Goal: Browse casually

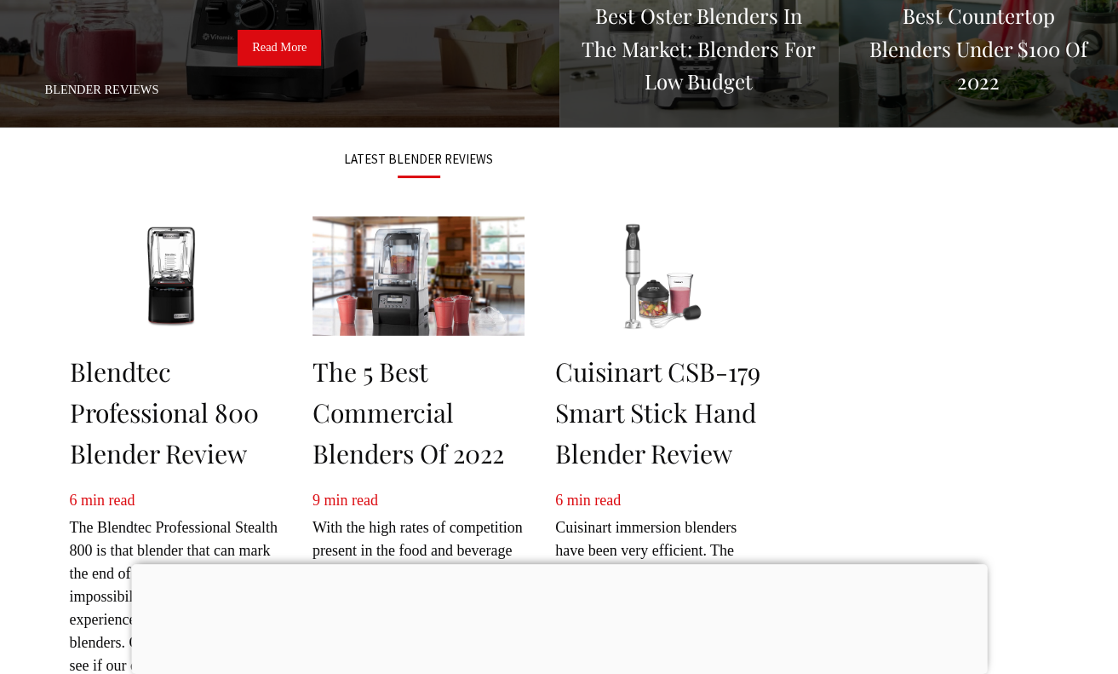
scroll to position [511, 0]
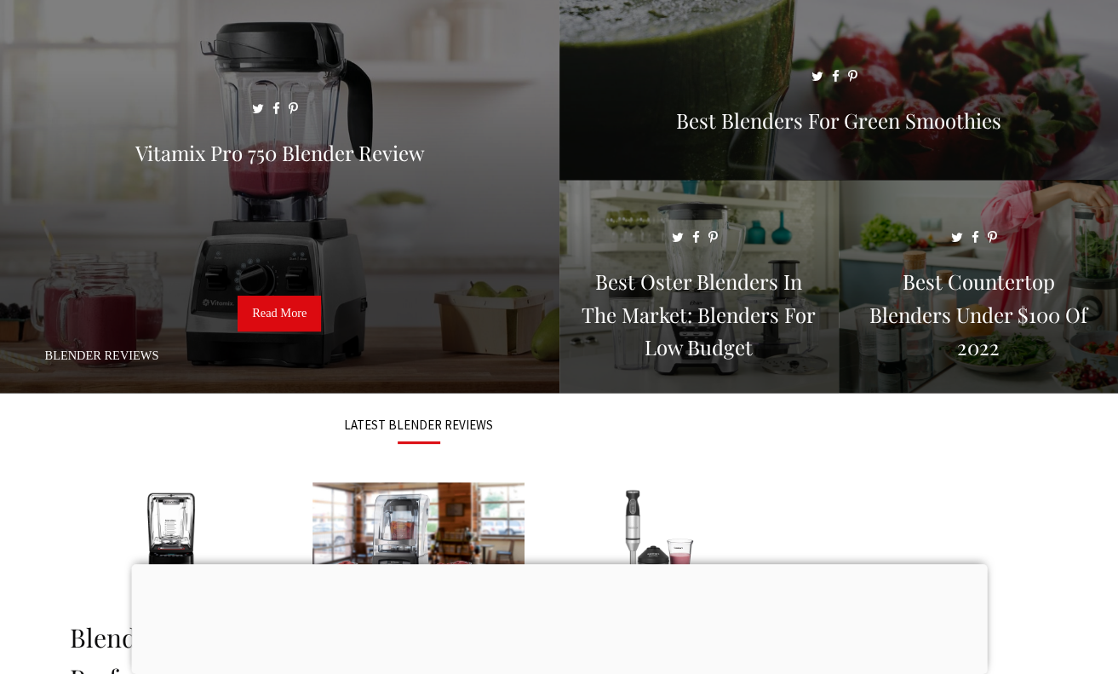
scroll to position [0, 0]
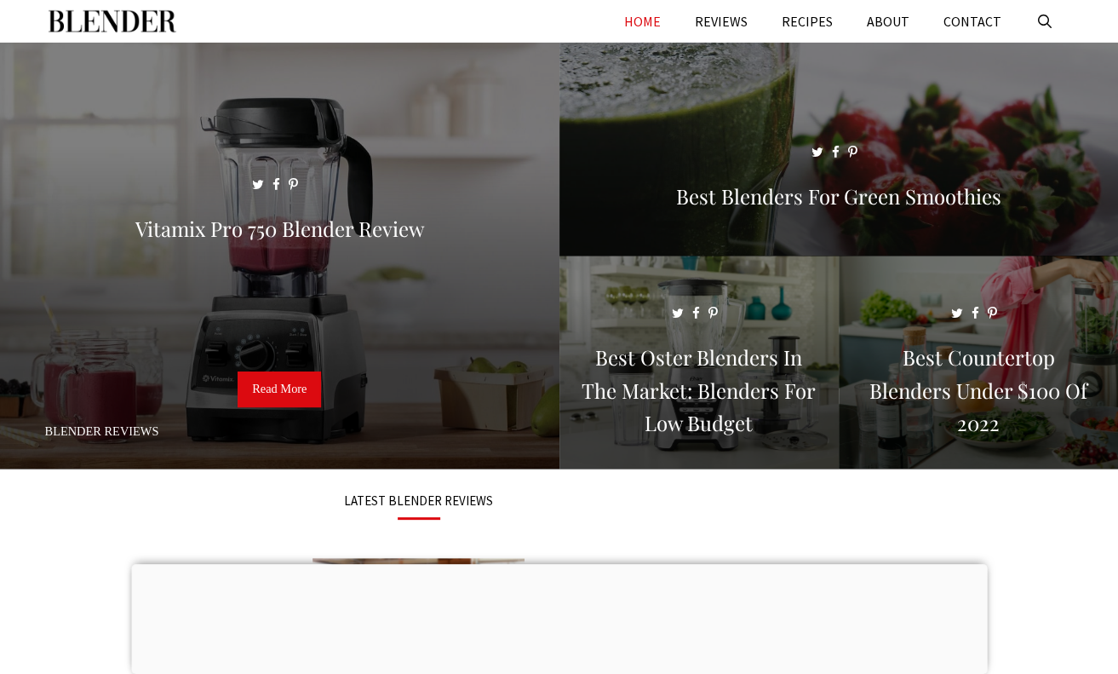
click at [657, 18] on link "HOME" at bounding box center [642, 21] width 71 height 43
